Goal: Information Seeking & Learning: Learn about a topic

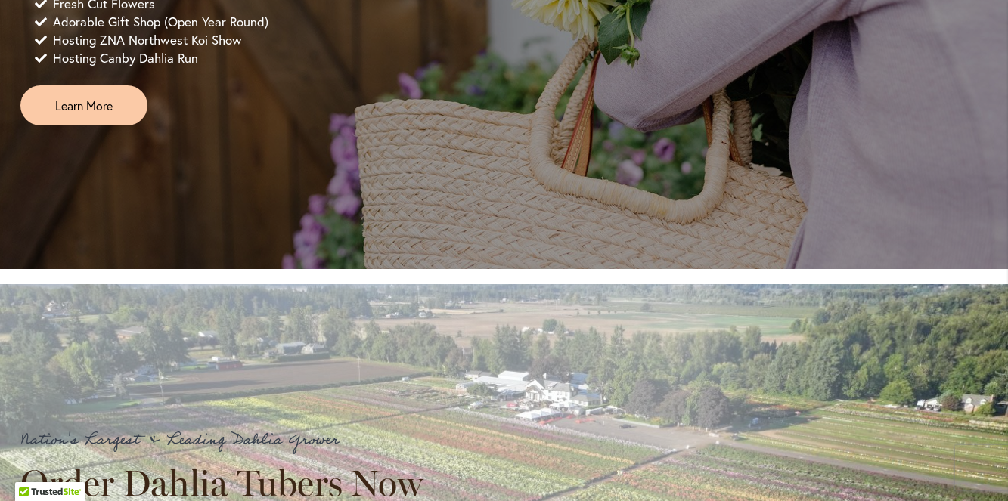
scroll to position [1357, 0]
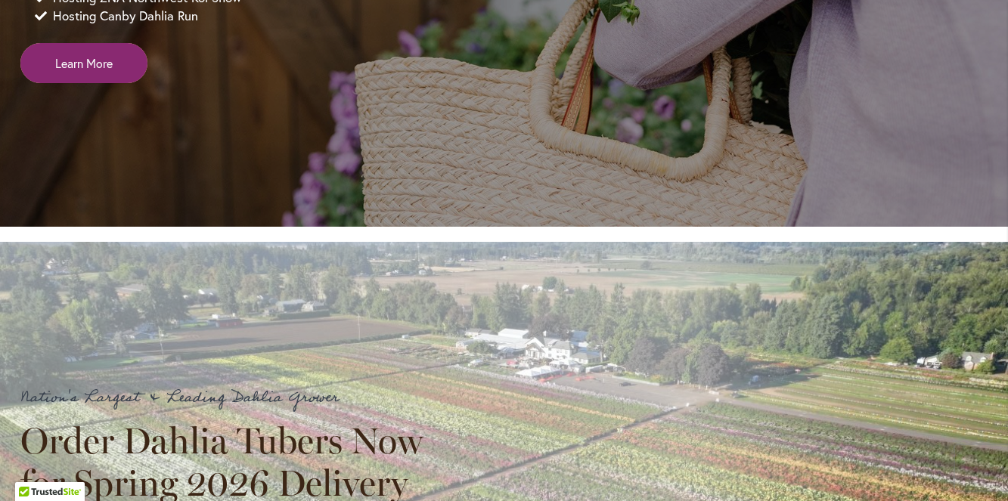
click at [120, 83] on link "Learn More" at bounding box center [83, 63] width 127 height 40
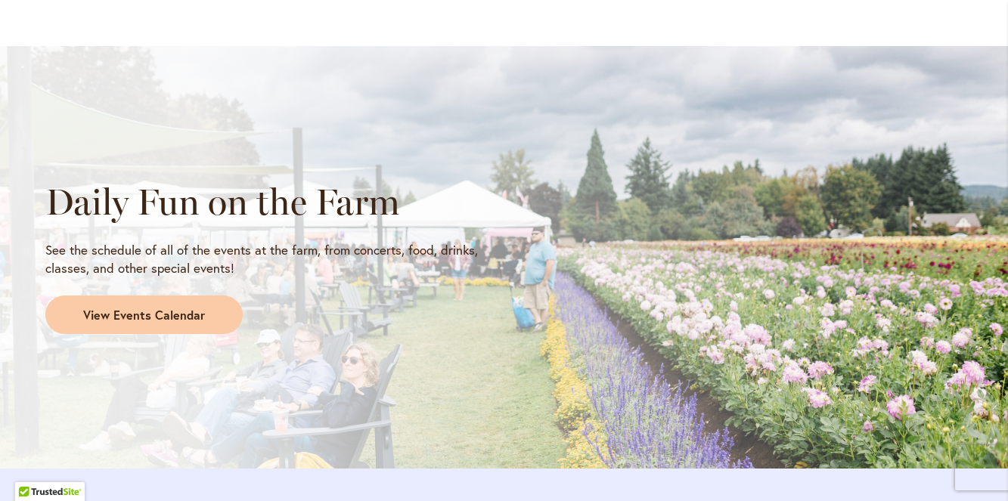
scroll to position [1229, 0]
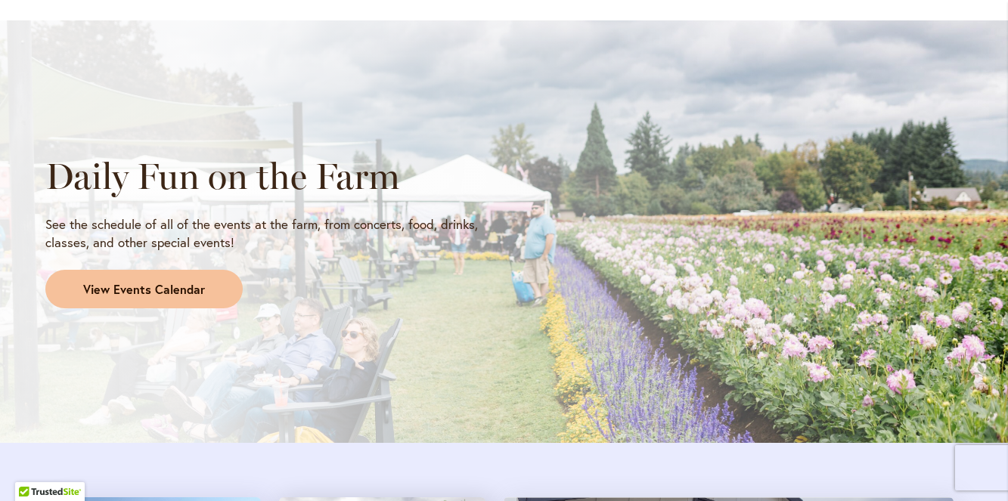
click at [167, 296] on span "View Events Calendar" at bounding box center [144, 289] width 122 height 17
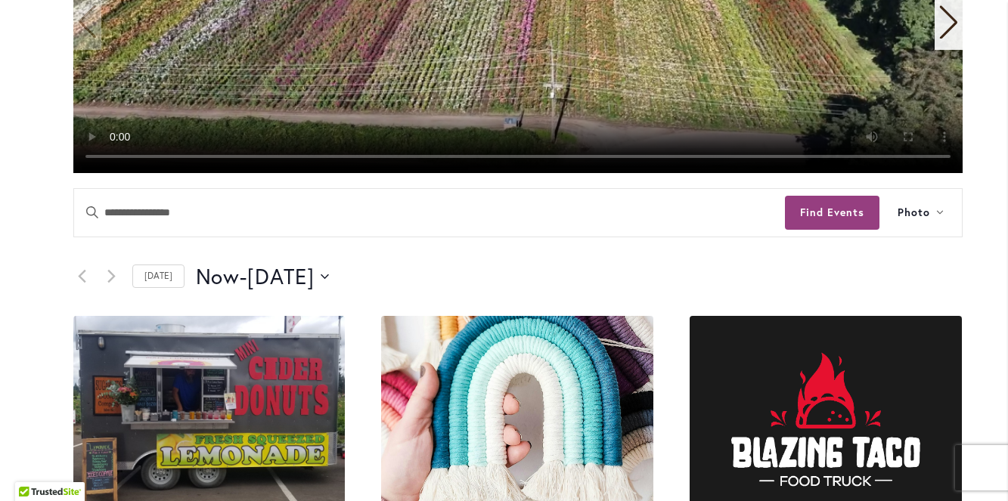
scroll to position [543, 0]
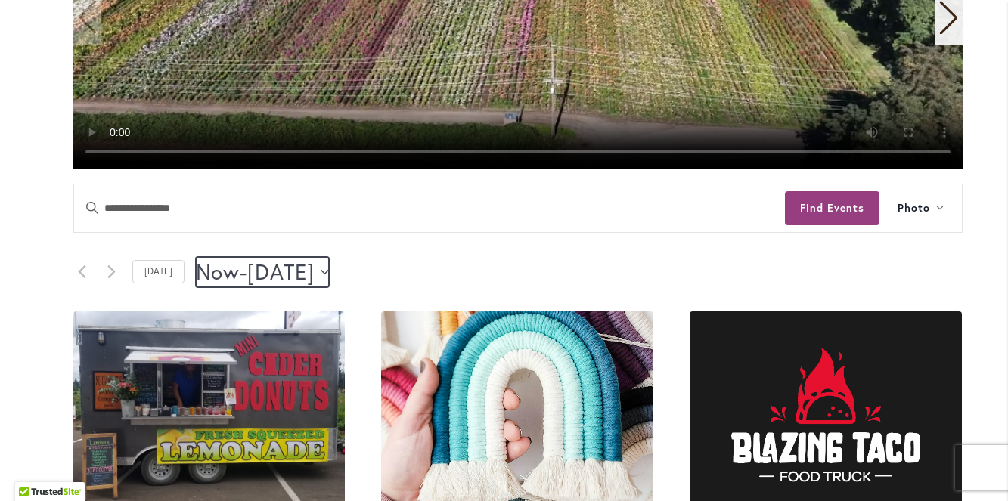
click at [329, 270] on icon "Click to toggle datepicker" at bounding box center [325, 271] width 8 height 5
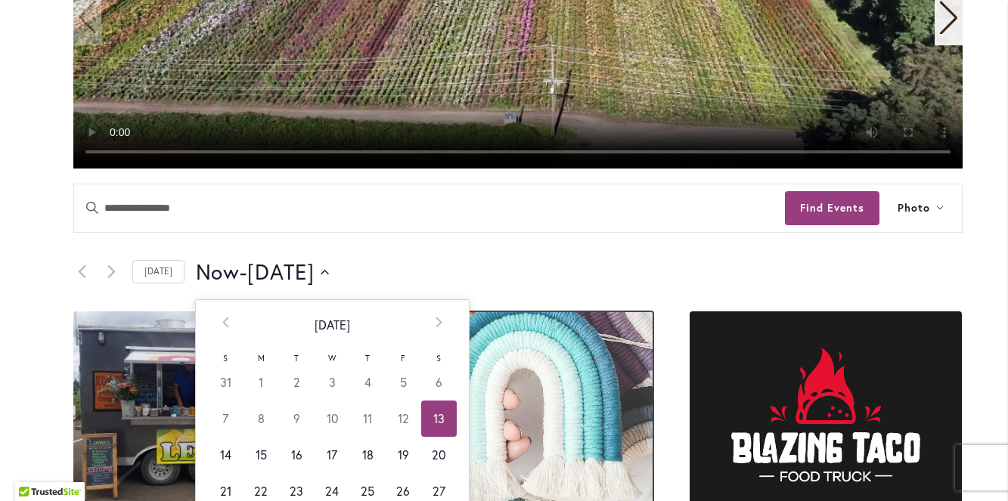
click at [474, 315] on img at bounding box center [517, 416] width 272 height 208
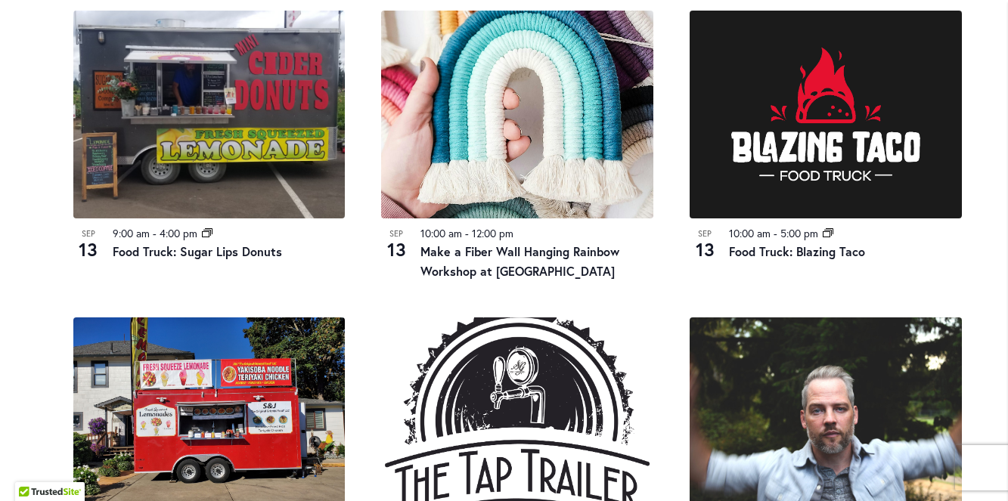
scroll to position [752, 0]
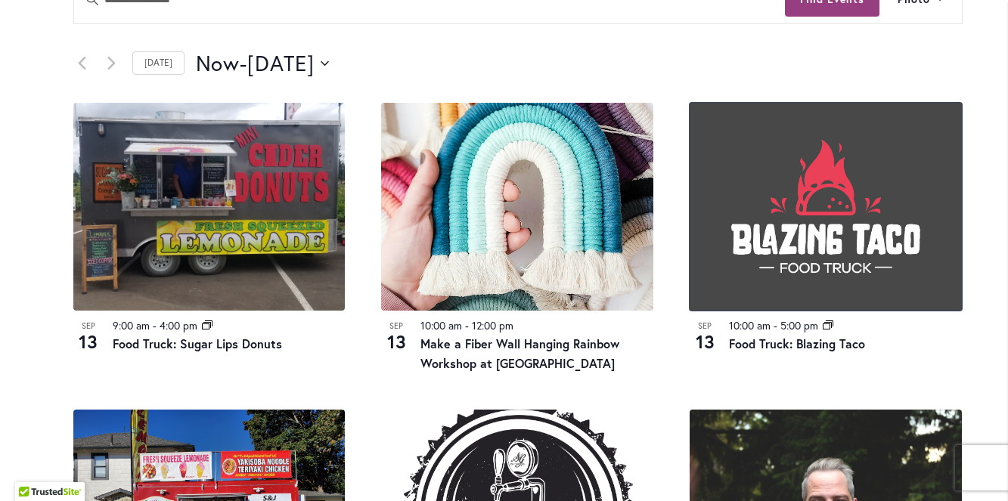
click at [813, 187] on img at bounding box center [826, 207] width 272 height 208
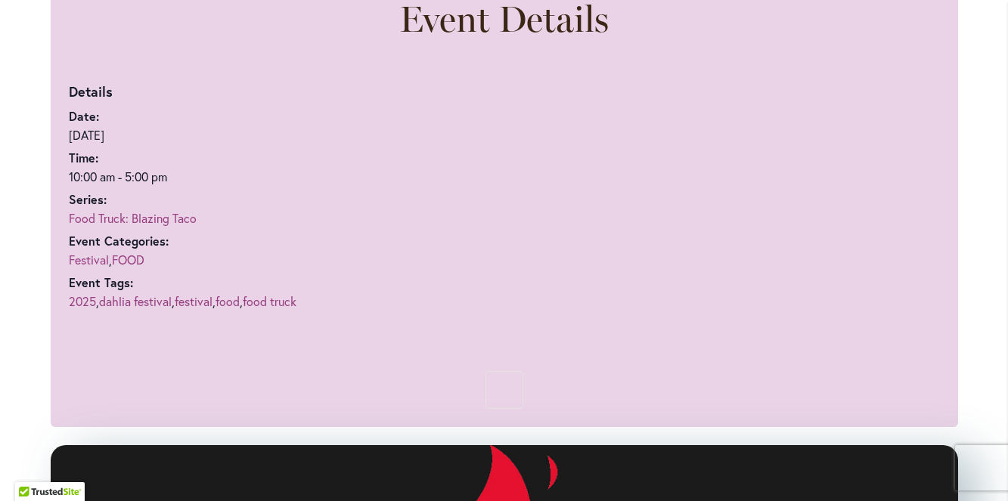
scroll to position [948, 0]
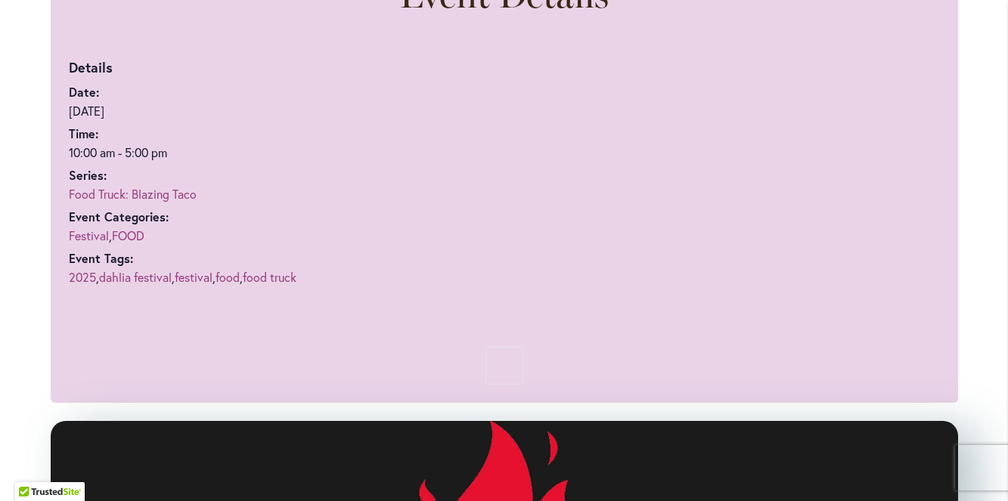
click at [182, 188] on link "Food Truck: Blazing Taco" at bounding box center [133, 194] width 128 height 16
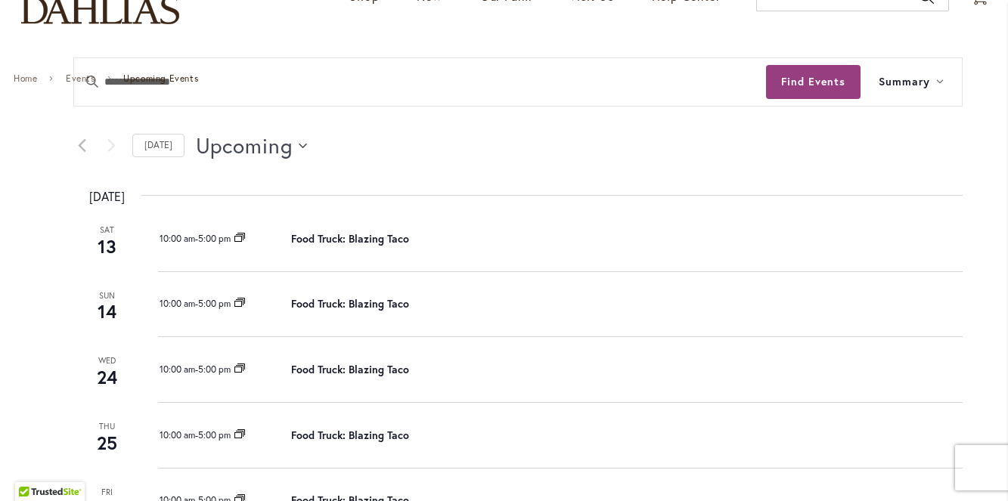
scroll to position [139, 0]
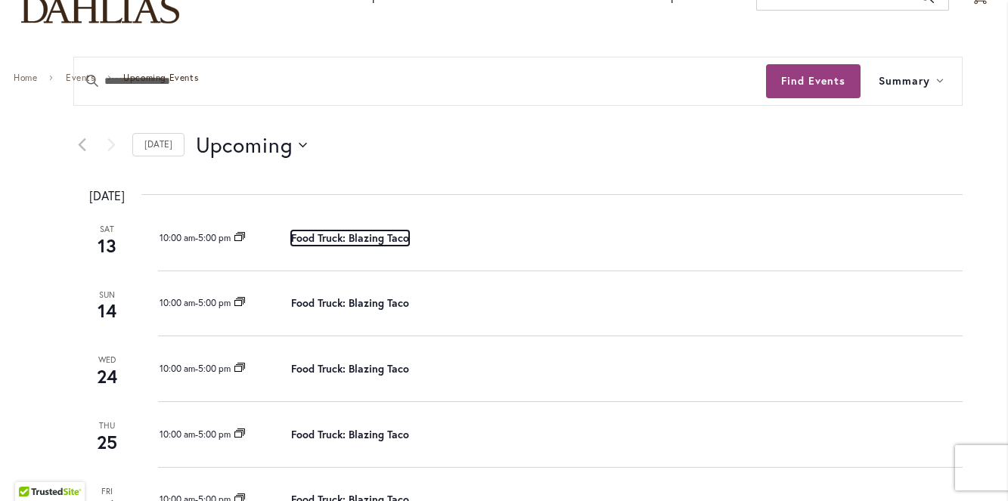
click at [361, 231] on link "Food Truck: Blazing Taco" at bounding box center [350, 238] width 118 height 15
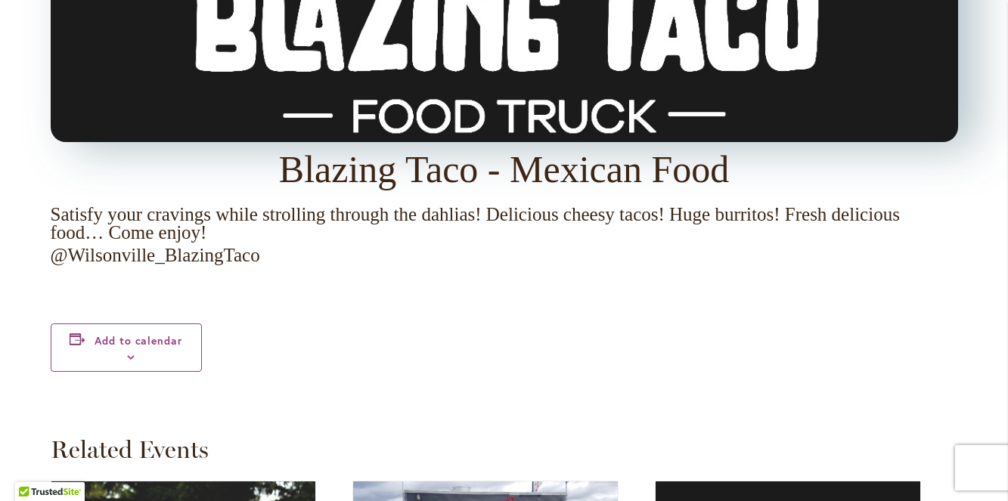
scroll to position [1659, 0]
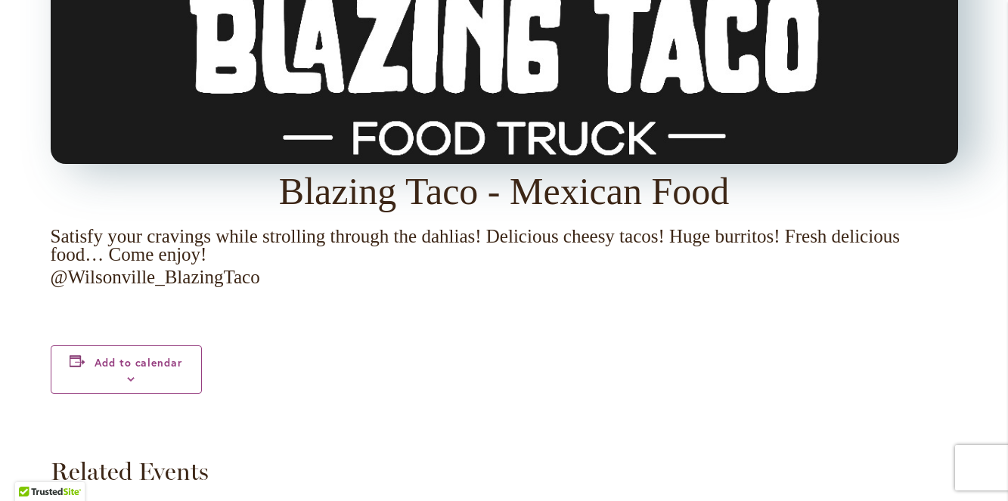
click at [517, 182] on p "Blazing Taco - Mexican Food" at bounding box center [505, 191] width 908 height 18
